Goal: Navigation & Orientation: Find specific page/section

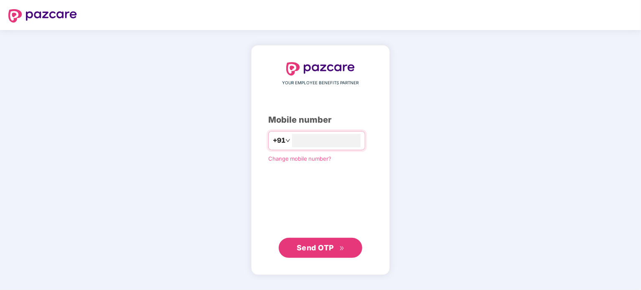
type input "**********"
click at [314, 251] on span "Send OTP" at bounding box center [314, 247] width 37 height 9
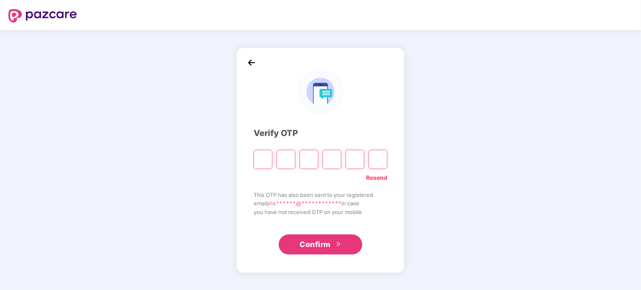
click at [266, 159] on input "Please enter verification code. Digit 1" at bounding box center [262, 159] width 19 height 19
paste input "*"
type input "*"
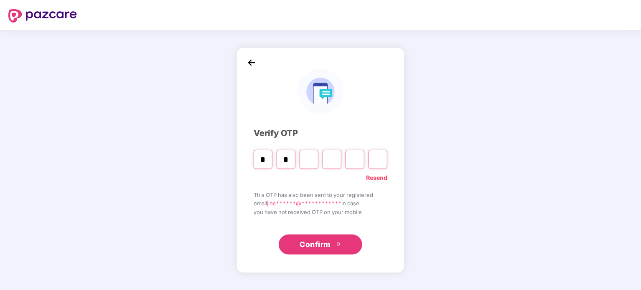
type input "*"
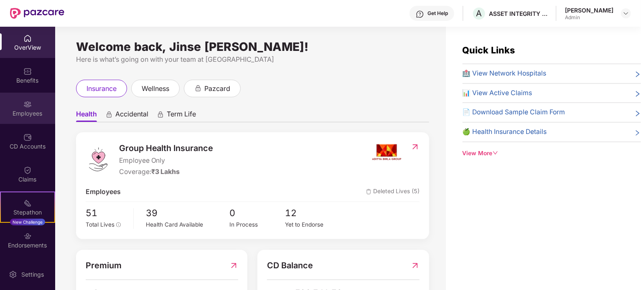
click at [22, 100] on div "Employees" at bounding box center [27, 108] width 55 height 31
